Goal: Task Accomplishment & Management: Manage account settings

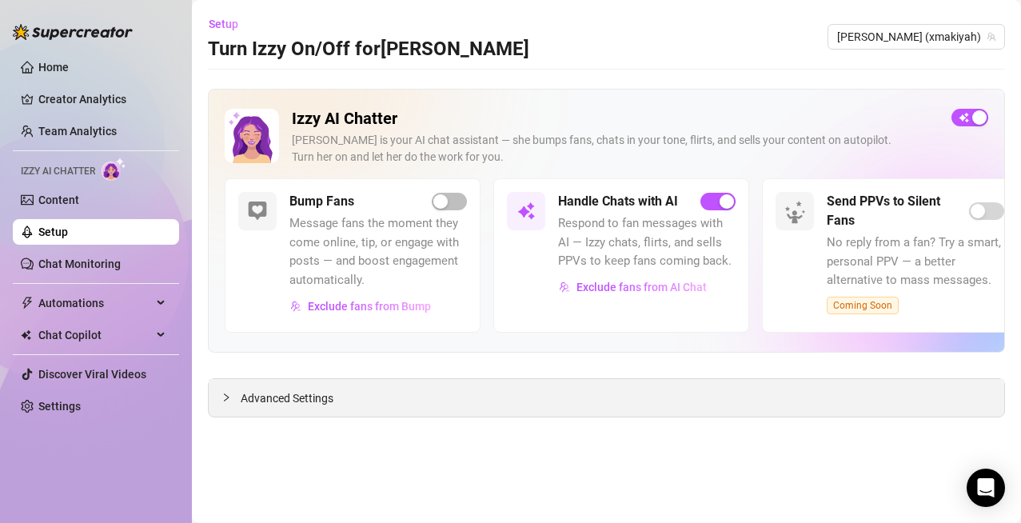
click at [274, 403] on span "Advanced Settings" at bounding box center [287, 398] width 93 height 18
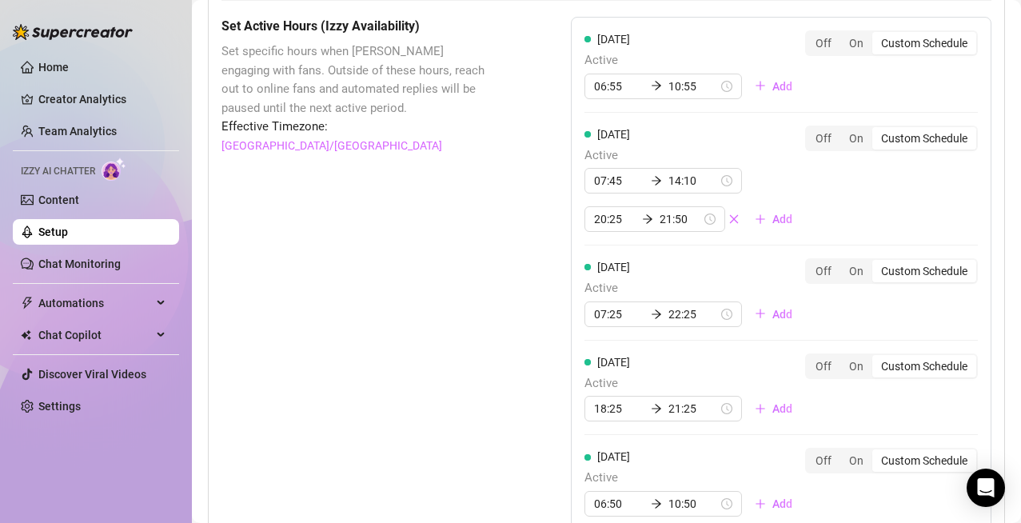
scroll to position [1213, 0]
click at [729, 219] on icon "close" at bounding box center [733, 217] width 9 height 9
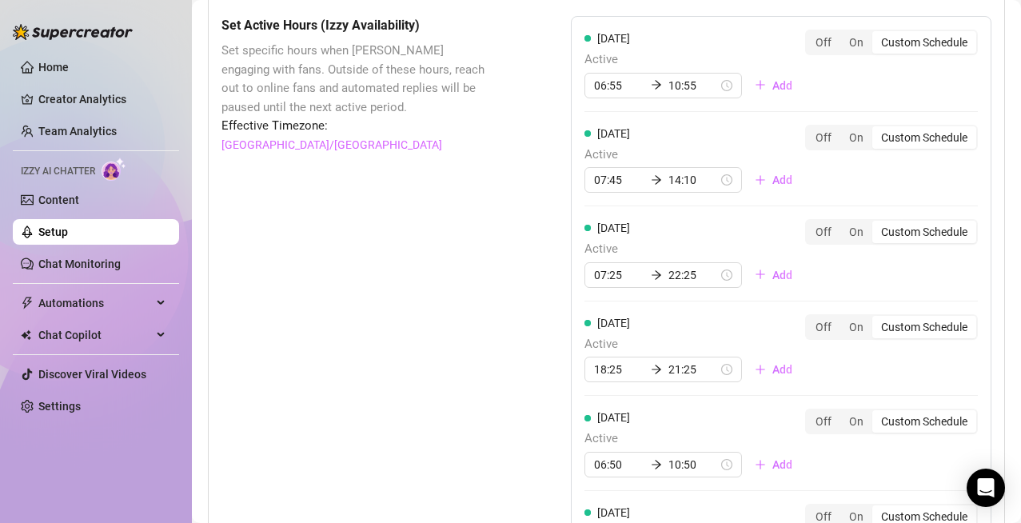
click at [483, 405] on div "Set Active Hours (Izzy Availability) Set specific hours when Izzy engaging with…" at bounding box center [355, 412] width 269 height 792
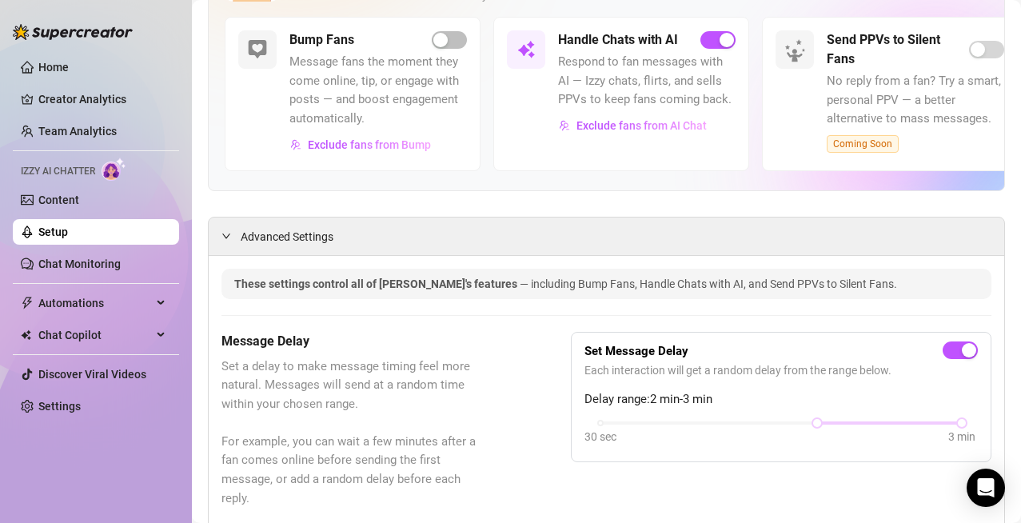
scroll to position [0, 0]
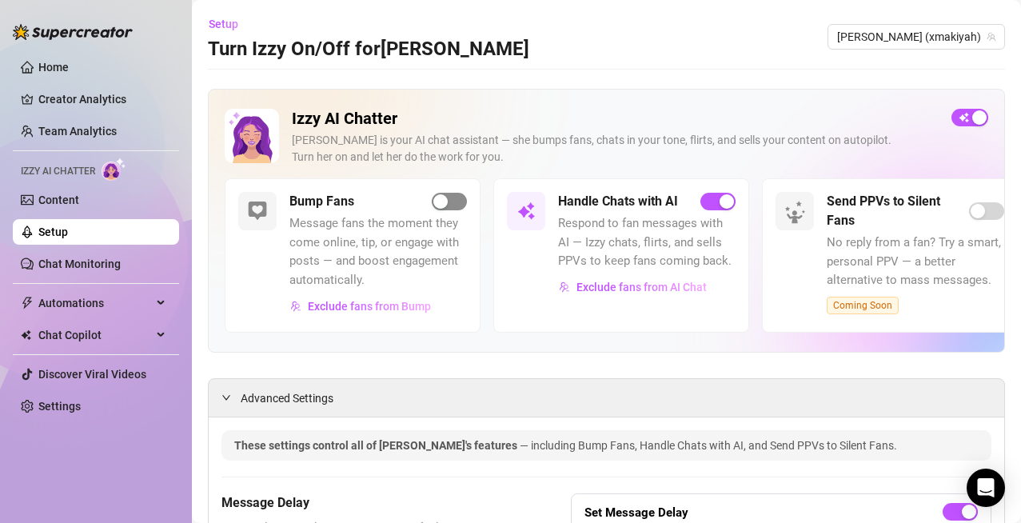
click at [453, 198] on span "button" at bounding box center [449, 202] width 35 height 18
click at [939, 37] on span "[PERSON_NAME] (xmakiyah)" at bounding box center [916, 37] width 158 height 24
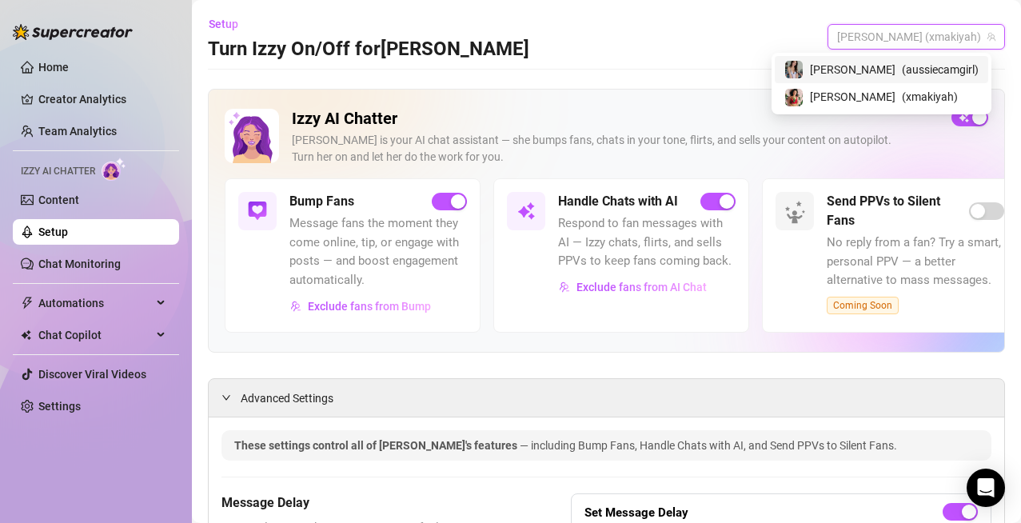
click at [902, 76] on span "( aussiecamgirl )" at bounding box center [940, 70] width 77 height 18
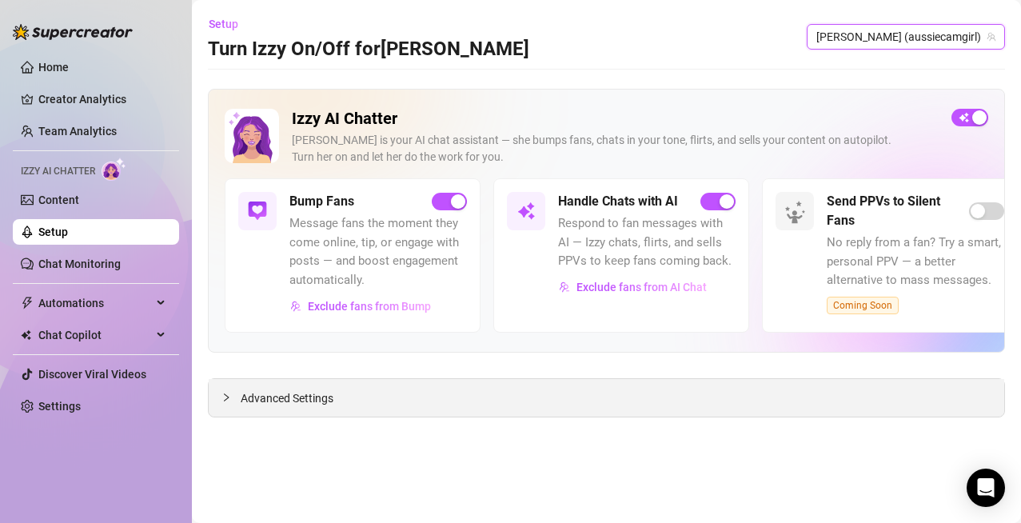
click at [275, 401] on span "Advanced Settings" at bounding box center [287, 398] width 93 height 18
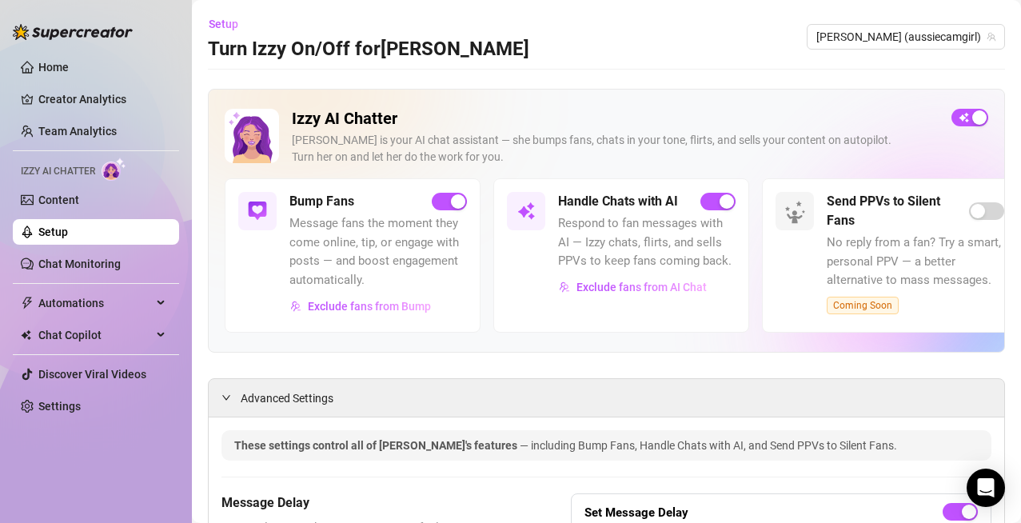
click at [447, 192] on div "Bump Fans" at bounding box center [378, 201] width 178 height 19
click at [450, 201] on button "button" at bounding box center [449, 202] width 35 height 18
click at [450, 201] on span "button" at bounding box center [449, 202] width 35 height 18
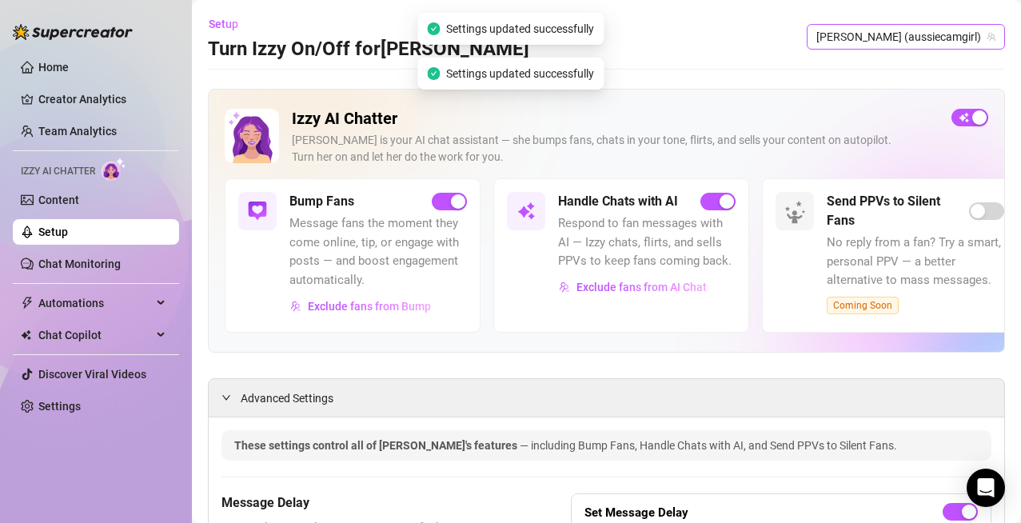
click at [889, 38] on span "[PERSON_NAME] (aussiecamgirl)" at bounding box center [905, 37] width 179 height 24
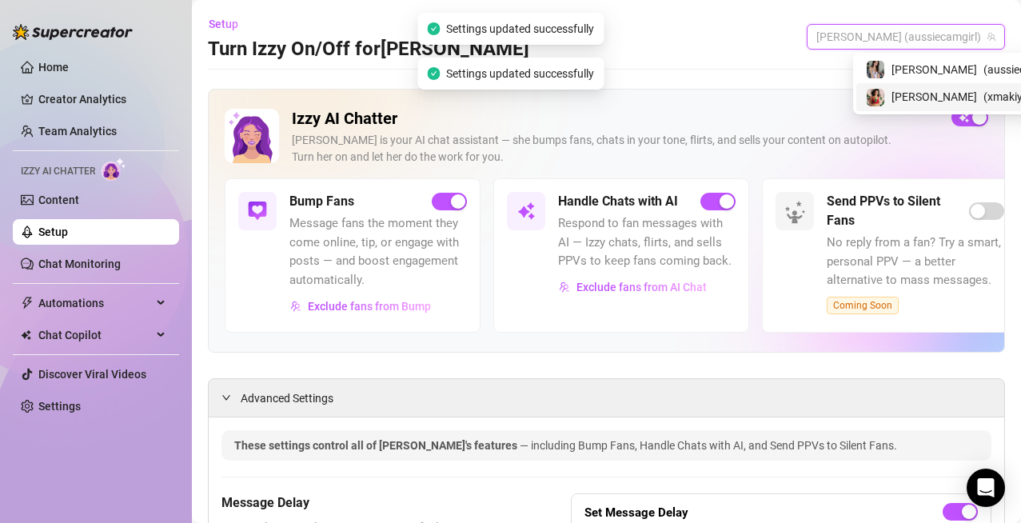
click at [904, 100] on span "[PERSON_NAME]" at bounding box center [935, 97] width 86 height 18
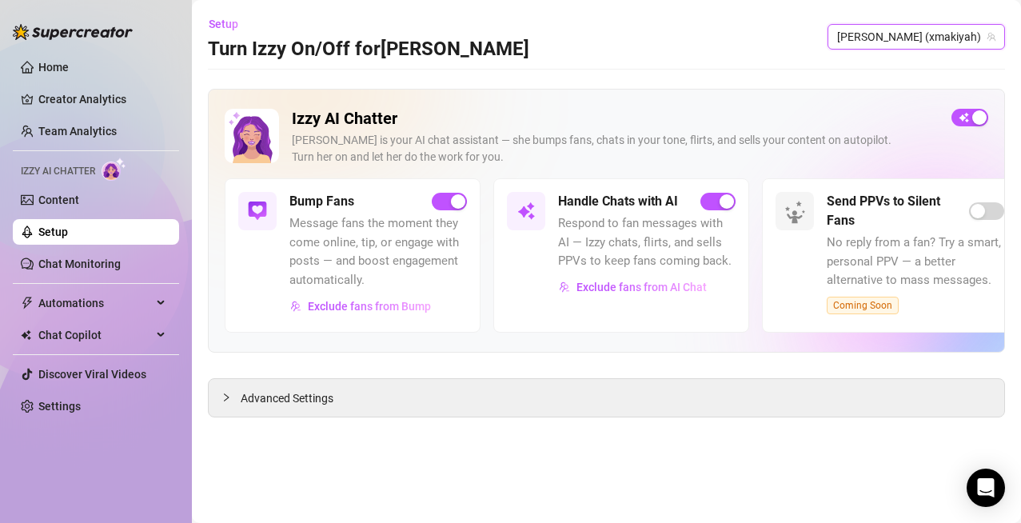
click at [507, 331] on div "Handle Chats with AI Respond to fan messages with AI — Izzy chats, flirts, and …" at bounding box center [621, 255] width 256 height 154
click at [291, 399] on span "Advanced Settings" at bounding box center [287, 398] width 93 height 18
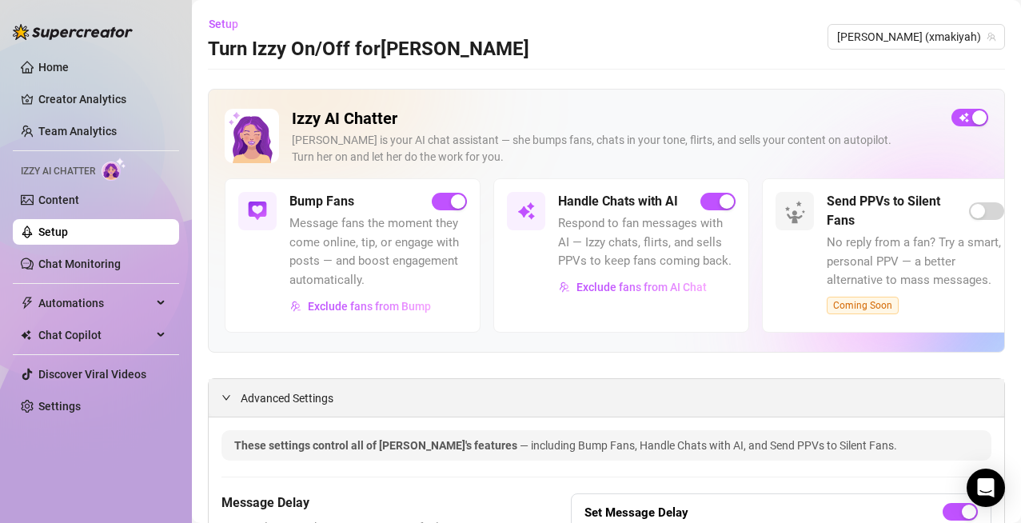
click at [291, 399] on span "Advanced Settings" at bounding box center [287, 398] width 93 height 18
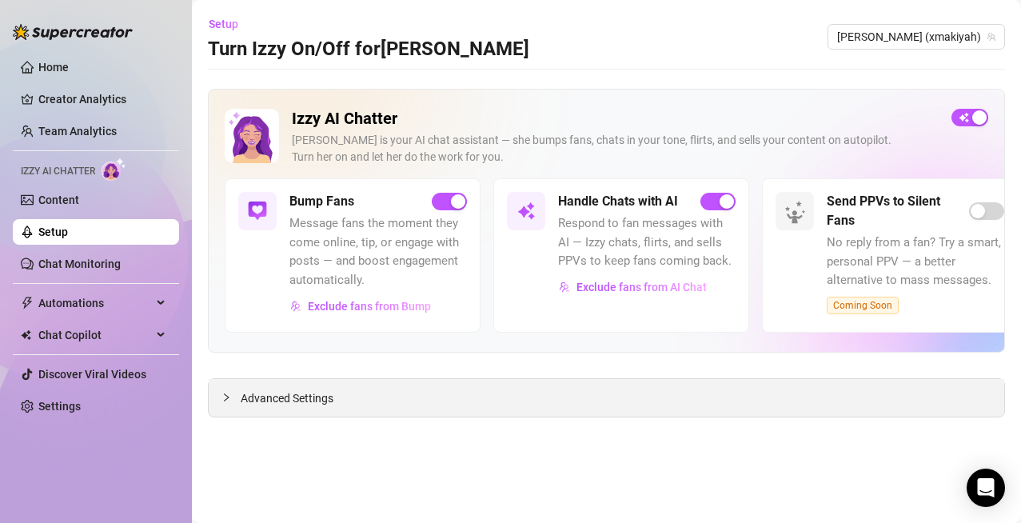
click at [291, 399] on span "Advanced Settings" at bounding box center [287, 398] width 93 height 18
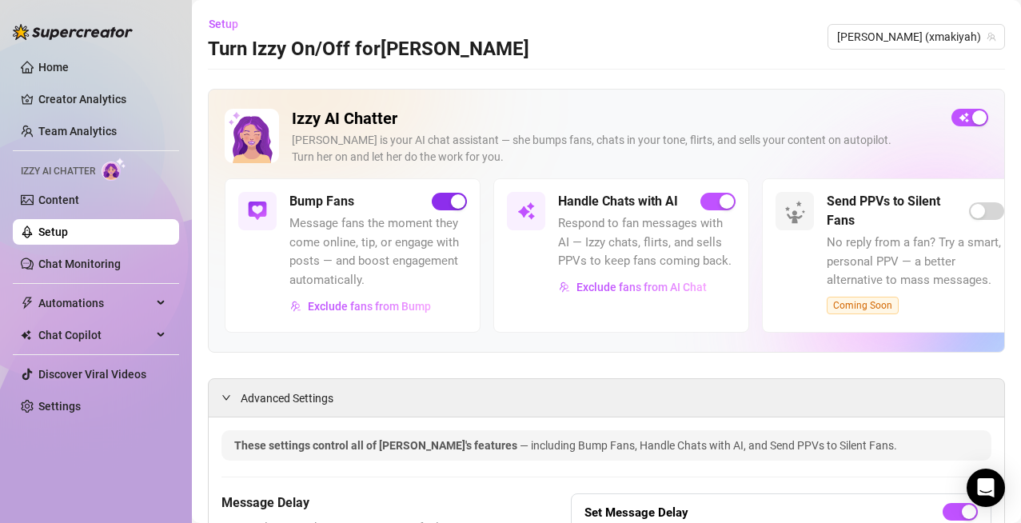
click at [457, 198] on div "button" at bounding box center [458, 201] width 14 height 14
click at [457, 198] on span "button" at bounding box center [449, 202] width 35 height 18
click at [442, 204] on span "button" at bounding box center [449, 202] width 35 height 18
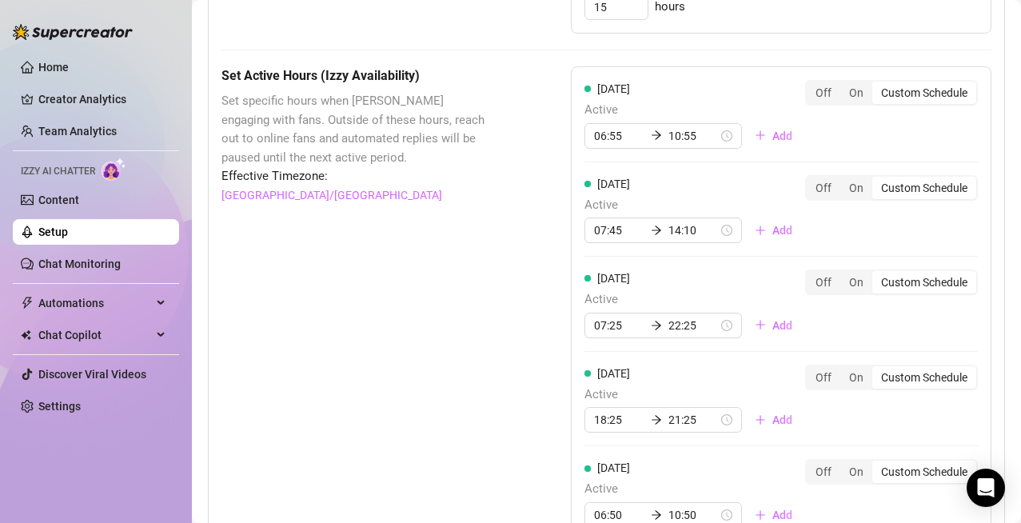
scroll to position [1163, 0]
